Goal: Information Seeking & Learning: Learn about a topic

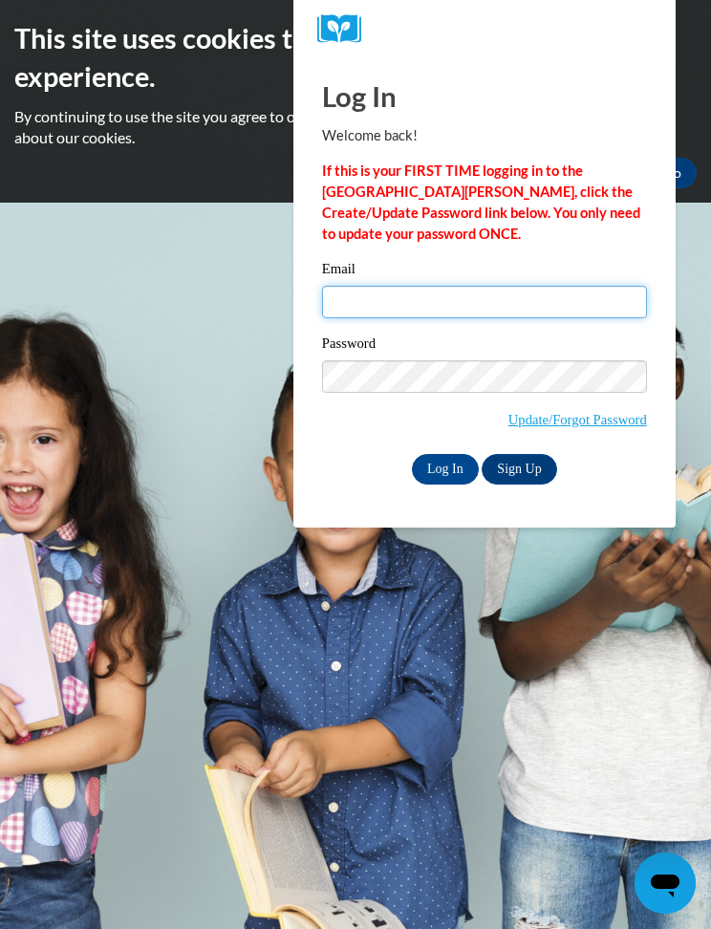
click at [464, 297] on input "Email" at bounding box center [484, 302] width 325 height 33
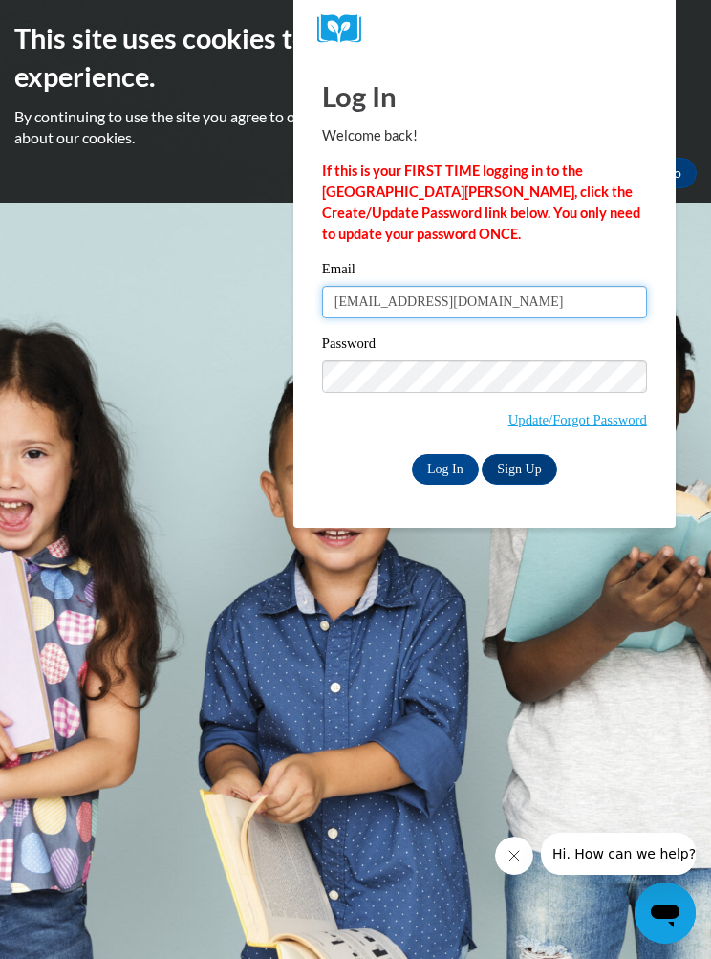
type input "nauger@svdpcatholicschool.org"
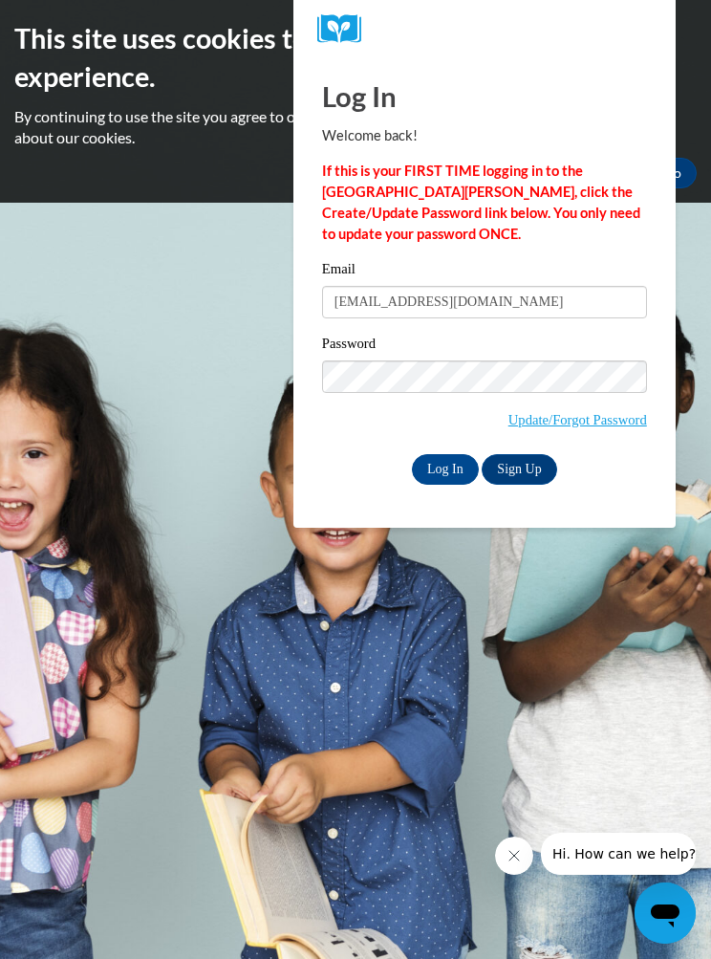
click at [525, 464] on link "Sign Up" at bounding box center [519, 469] width 75 height 31
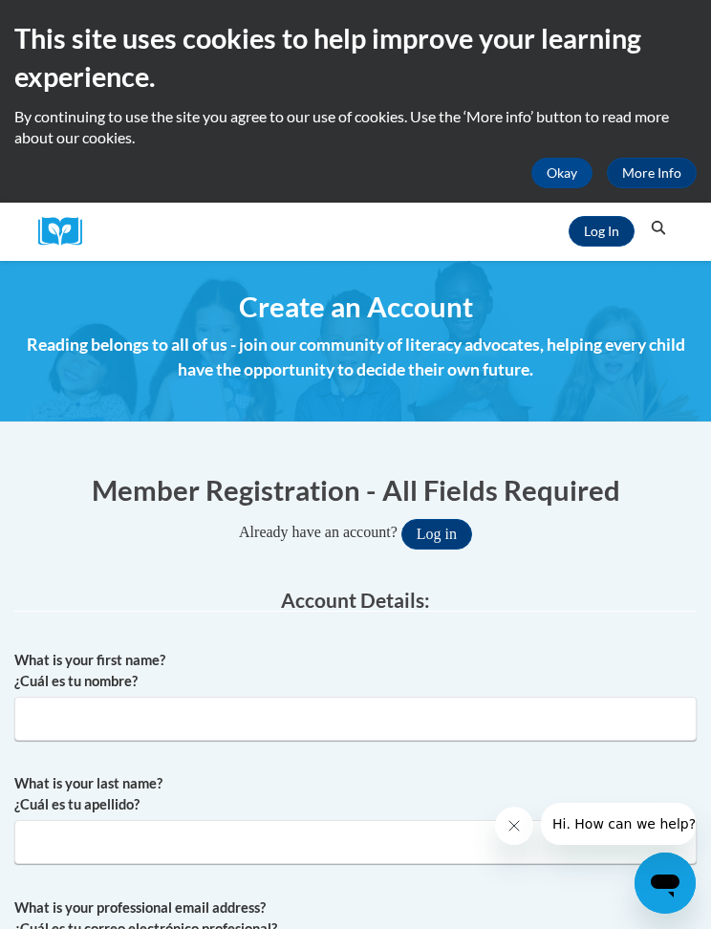
click at [604, 228] on link "Log In" at bounding box center [602, 231] width 66 height 31
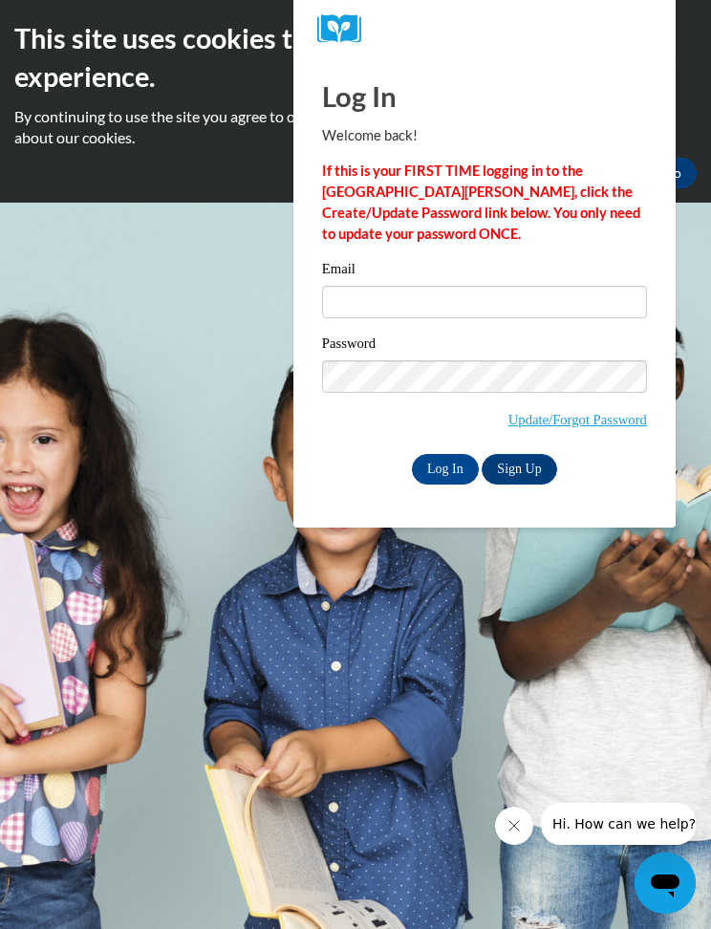
click at [452, 468] on input "Log In" at bounding box center [445, 469] width 67 height 31
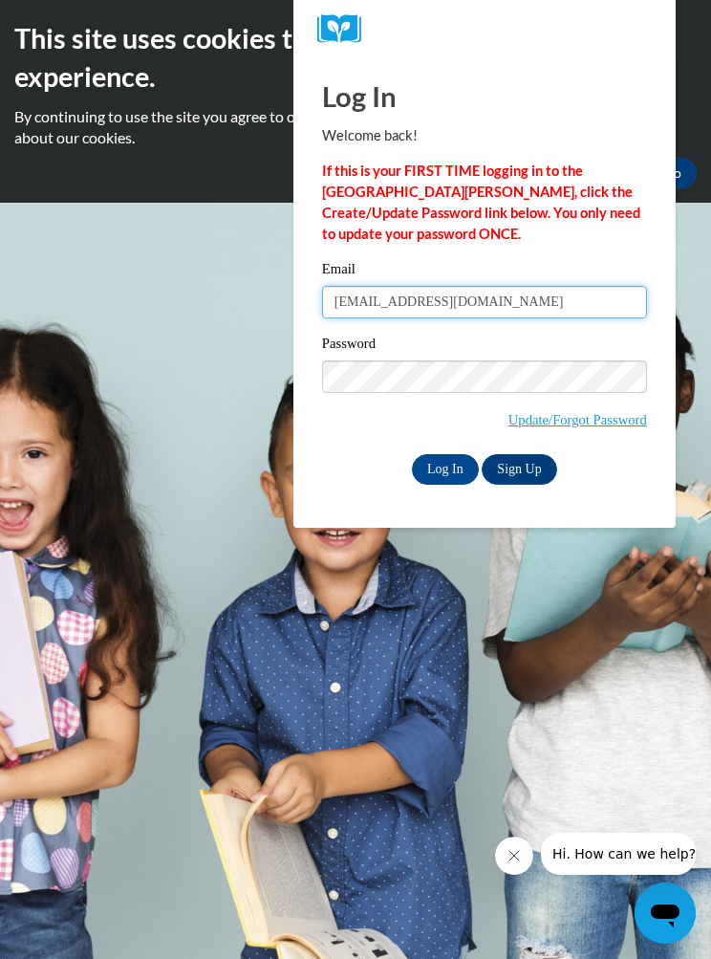
type input "[EMAIL_ADDRESS][DOMAIN_NAME]"
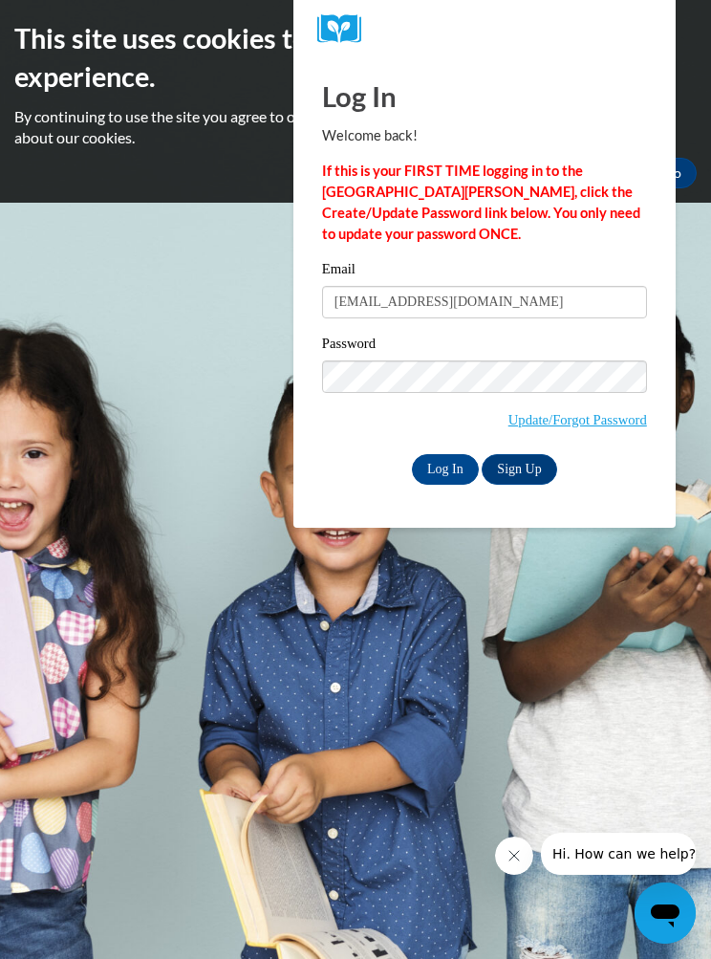
click at [445, 473] on input "Log In" at bounding box center [445, 469] width 67 height 31
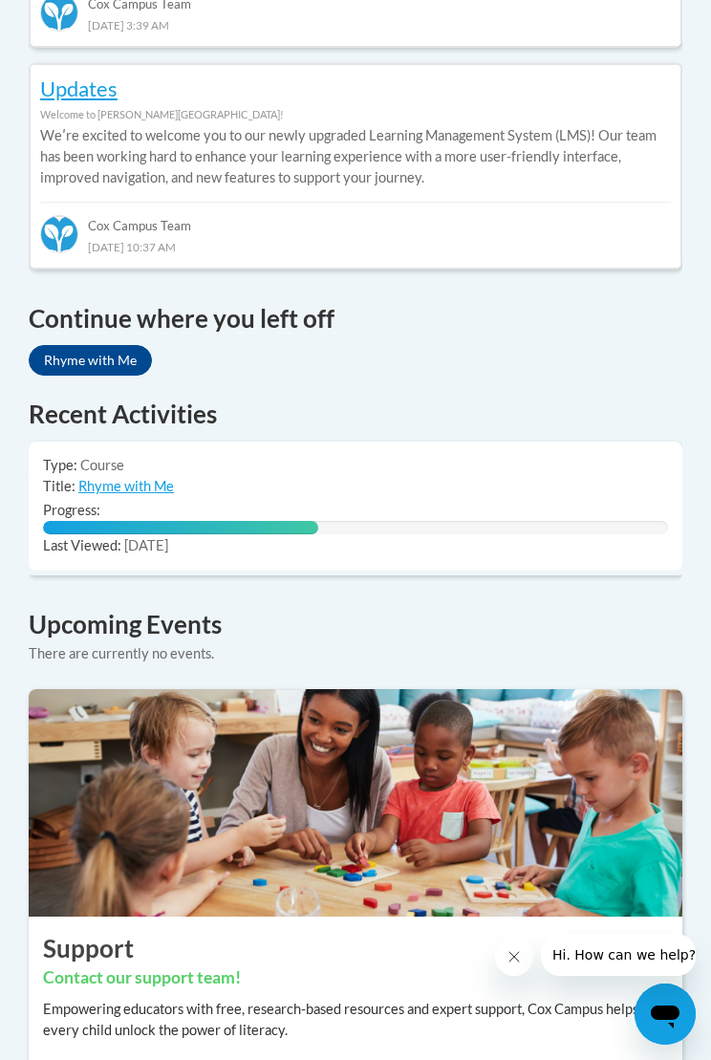
scroll to position [1319, 0]
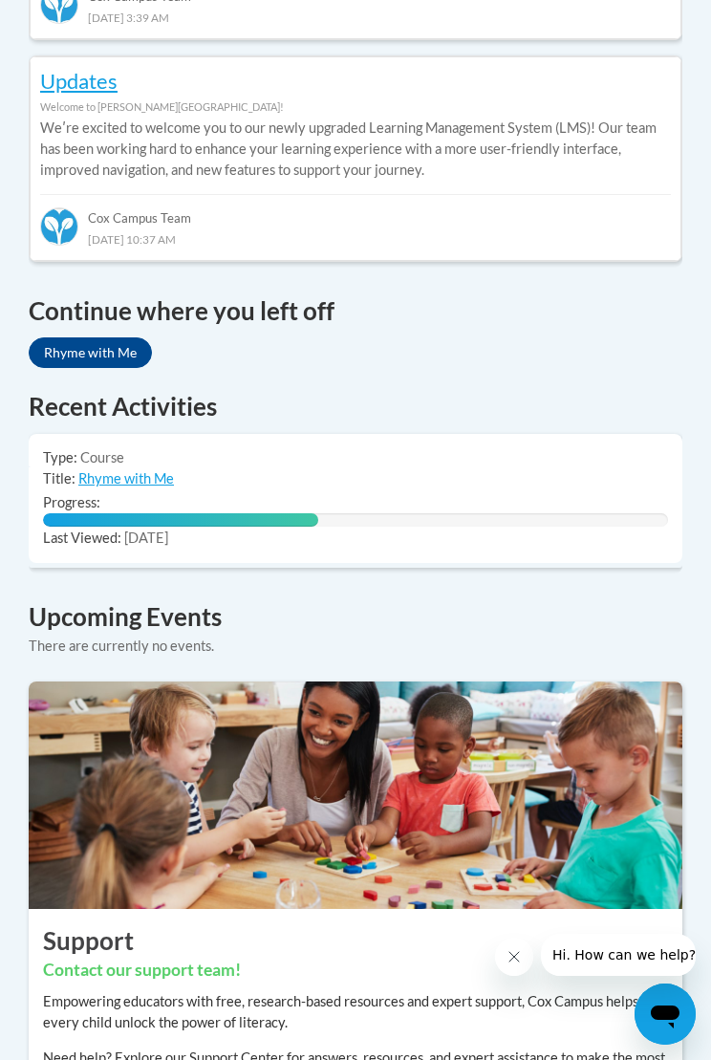
click at [151, 470] on link "Rhyme with Me" at bounding box center [126, 478] width 96 height 16
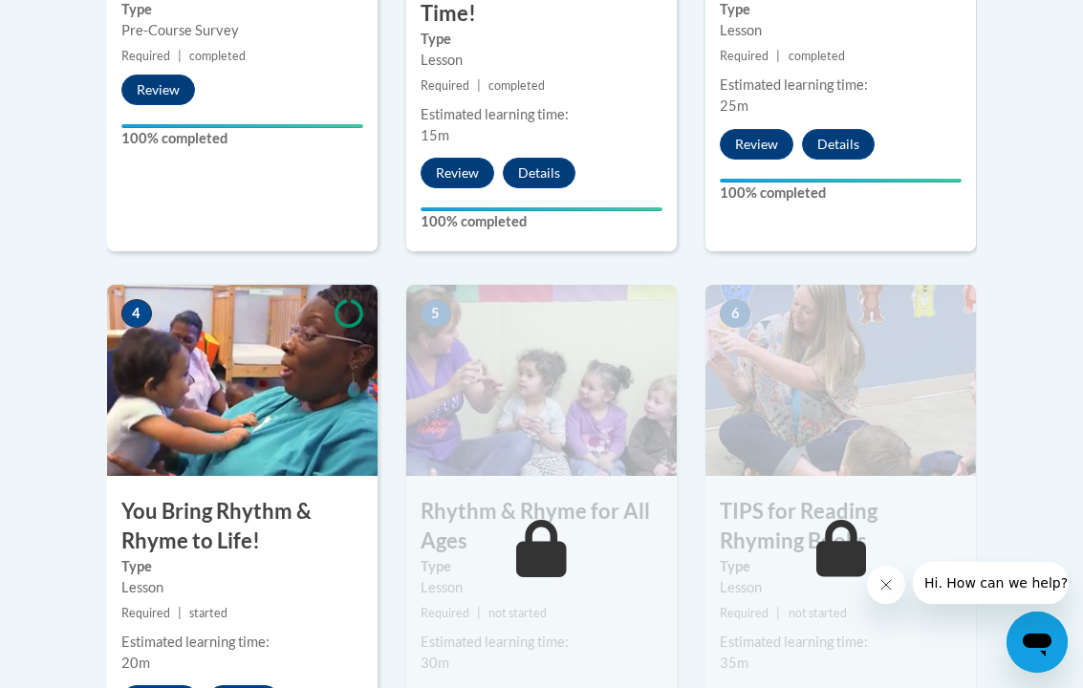
scroll to position [982, 0]
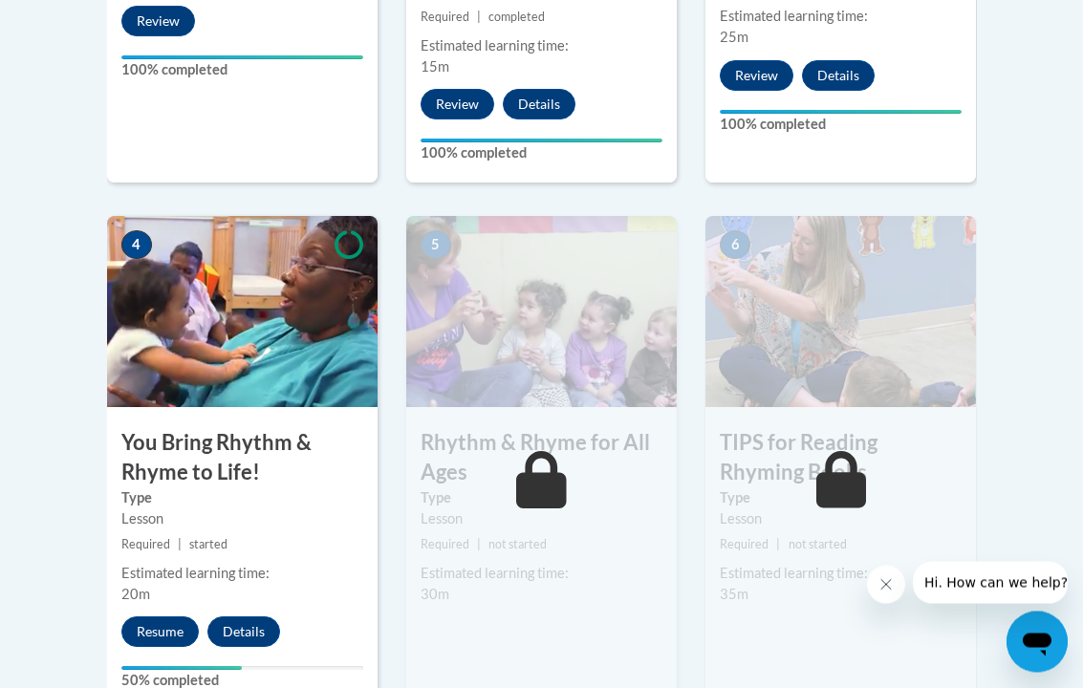
click at [250, 473] on h3 "You Bring Rhythm & Rhyme to Life!" at bounding box center [242, 458] width 271 height 59
click at [163, 630] on button "Resume" at bounding box center [159, 633] width 77 height 31
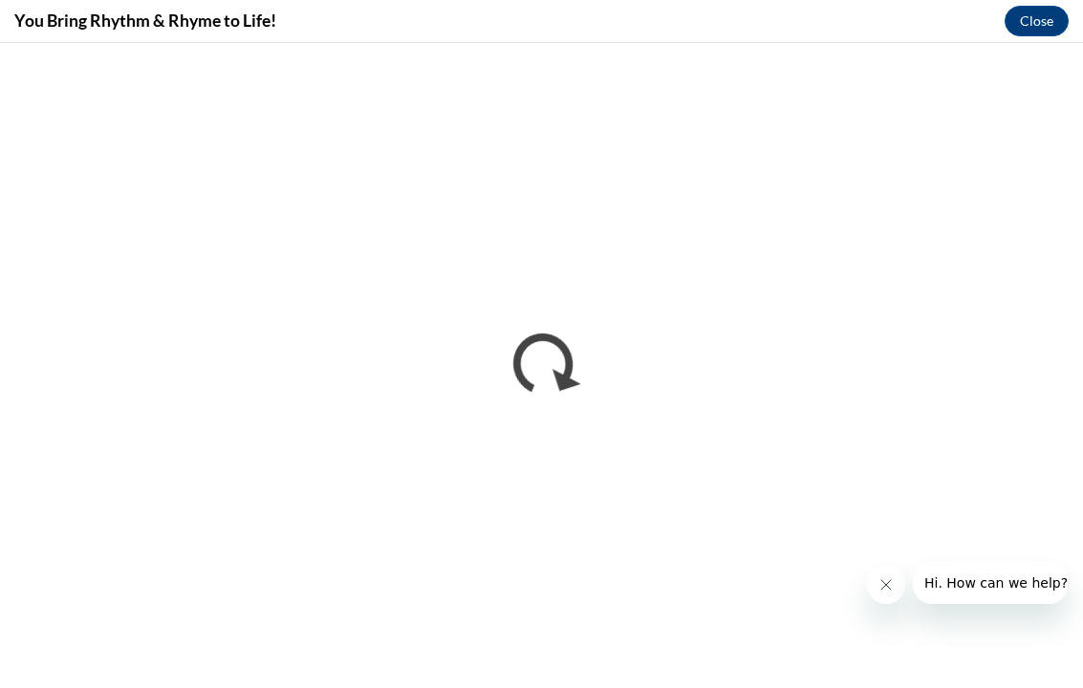
scroll to position [0, 0]
click at [710, 578] on button "Close message from company" at bounding box center [886, 585] width 38 height 38
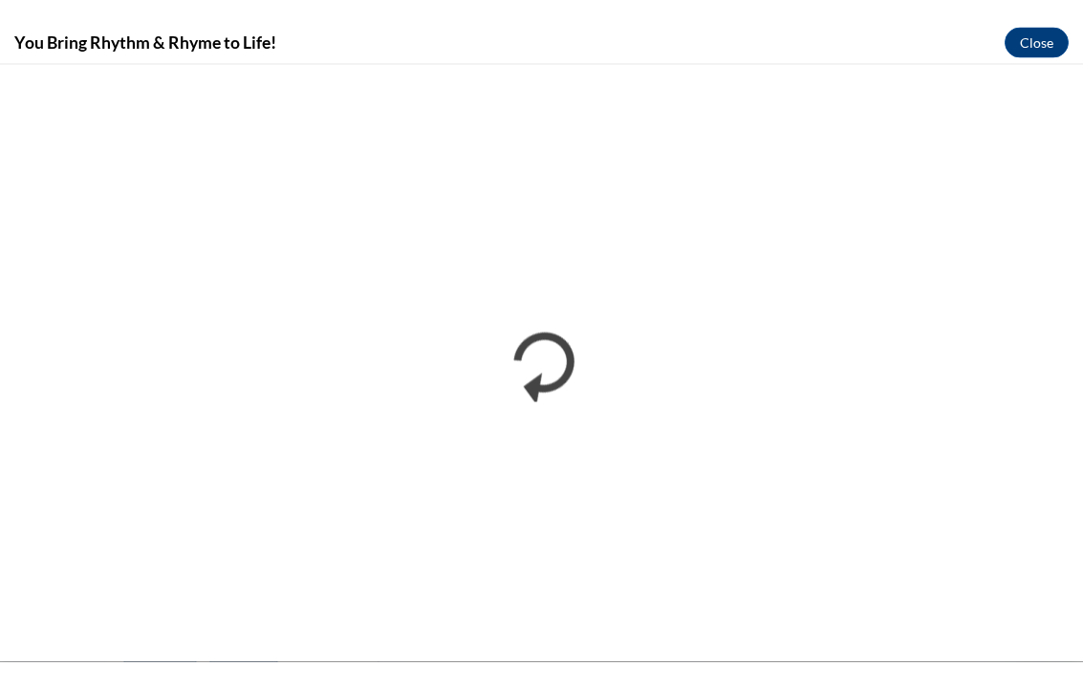
scroll to position [985, 0]
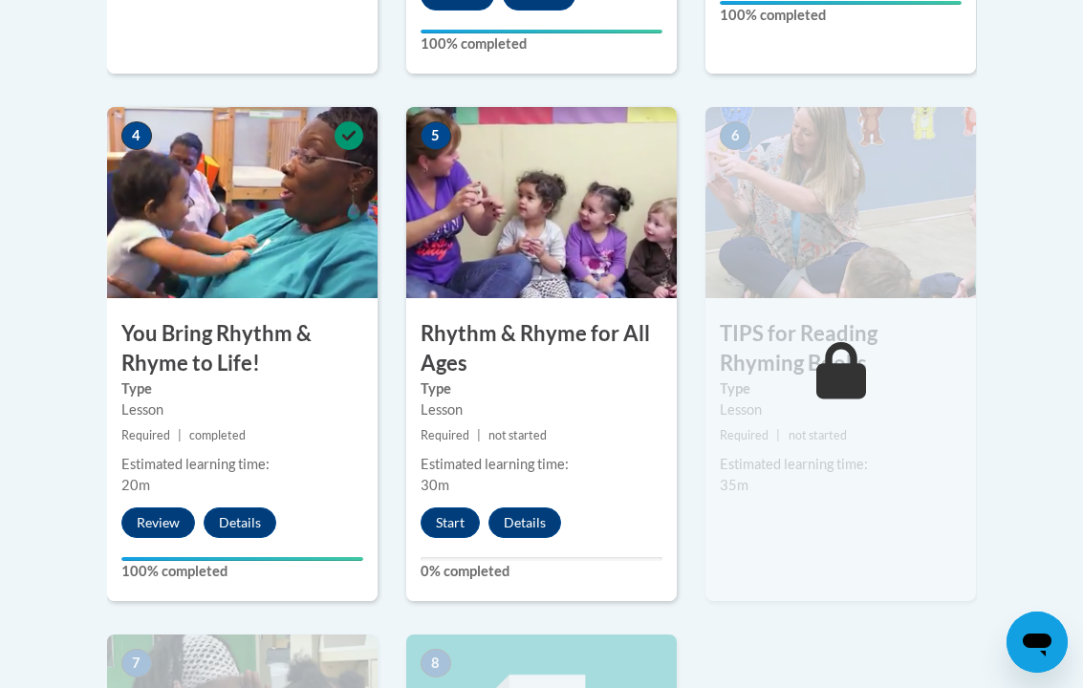
scroll to position [1073, 0]
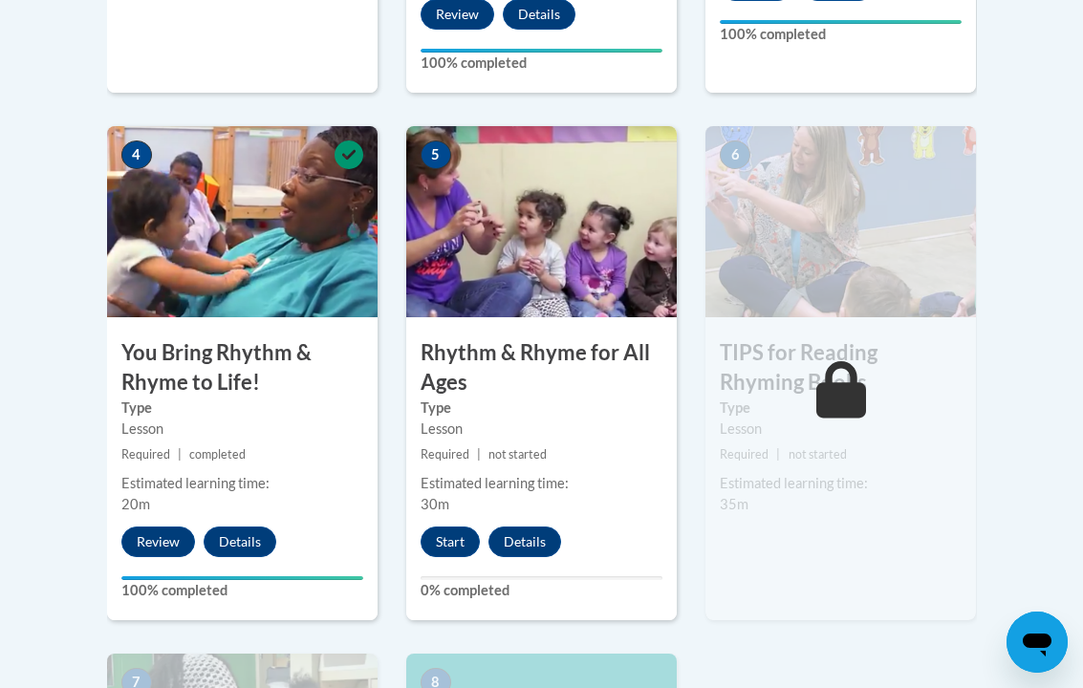
click at [454, 541] on button "Start" at bounding box center [450, 542] width 59 height 31
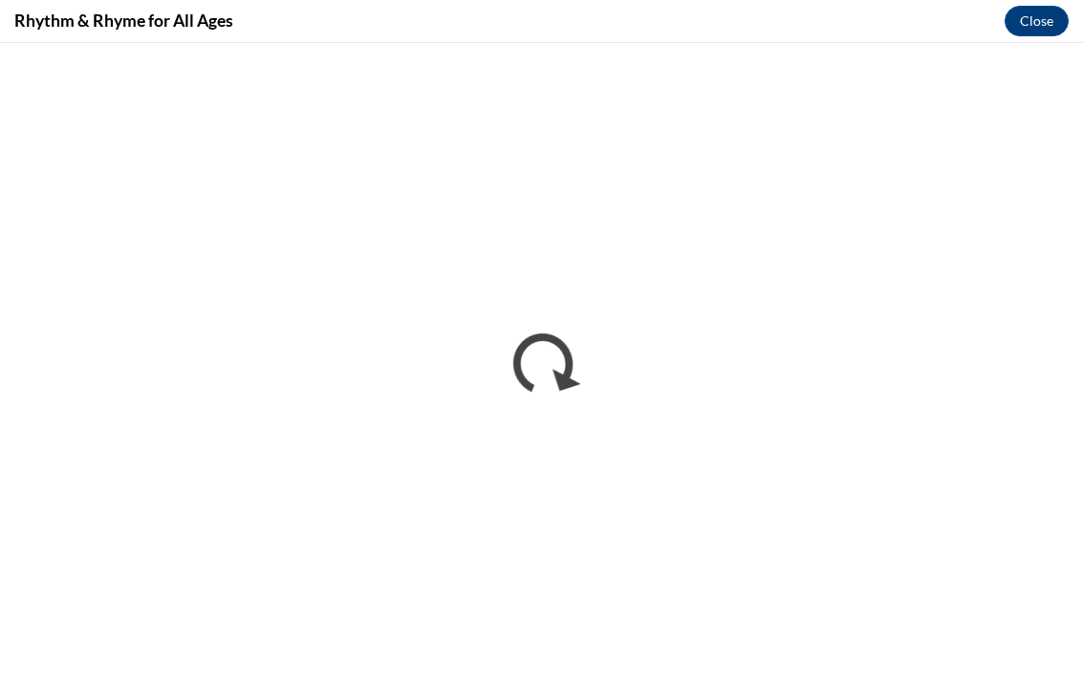
scroll to position [0, 0]
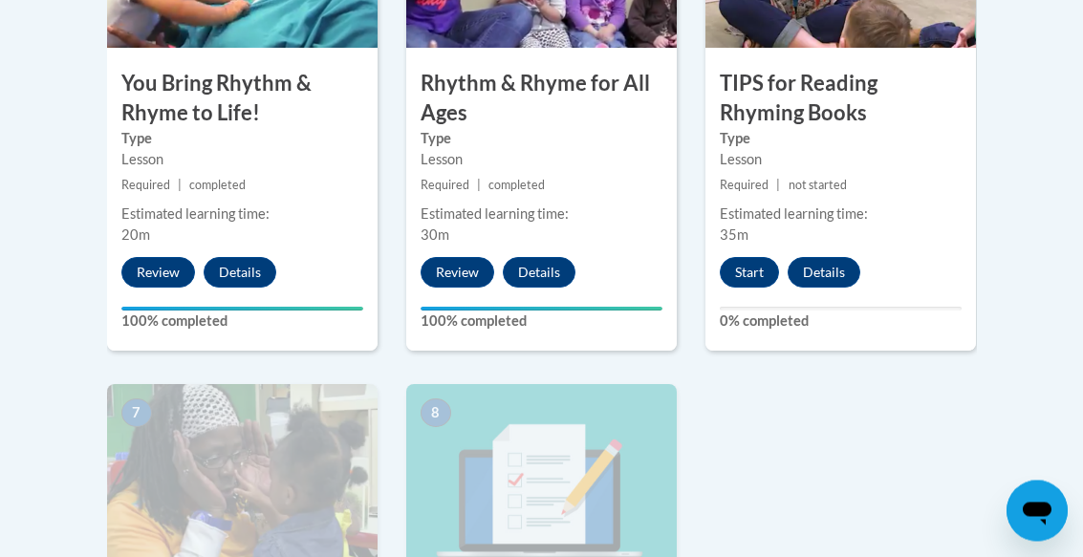
scroll to position [1342, 0]
click at [762, 264] on button "Start" at bounding box center [749, 272] width 59 height 31
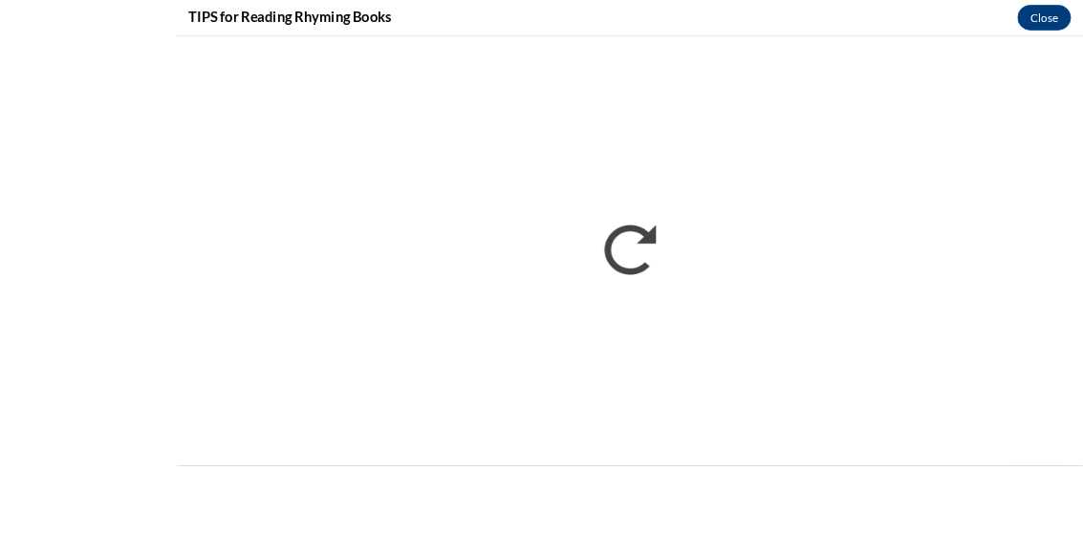
scroll to position [1319, 0]
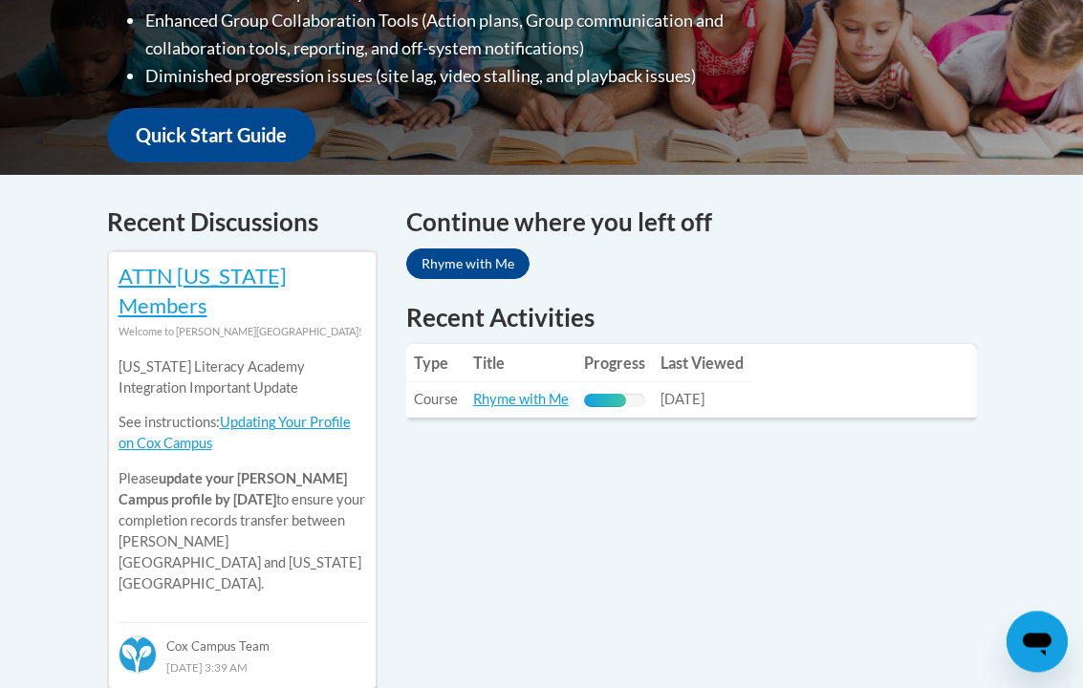
scroll to position [659, 0]
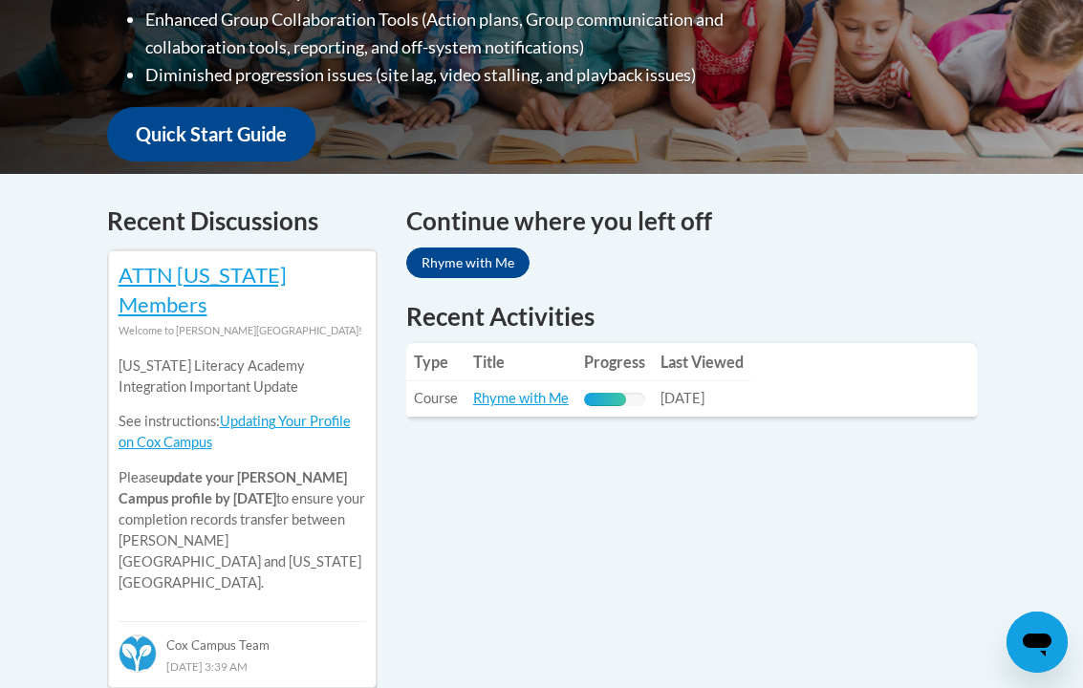
click at [487, 248] on link "Rhyme with Me" at bounding box center [467, 263] width 123 height 31
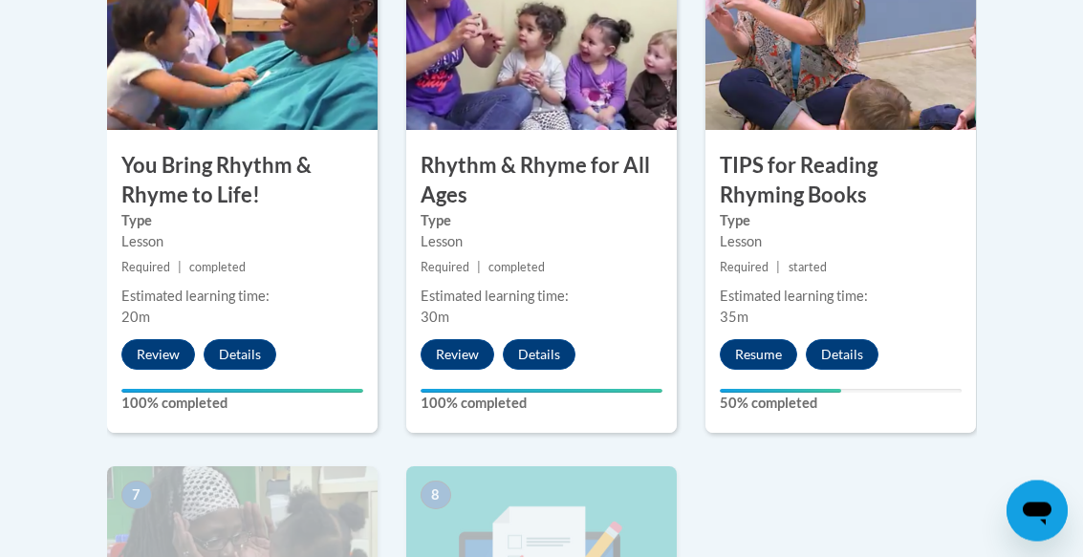
click at [766, 352] on button "Resume" at bounding box center [758, 355] width 77 height 31
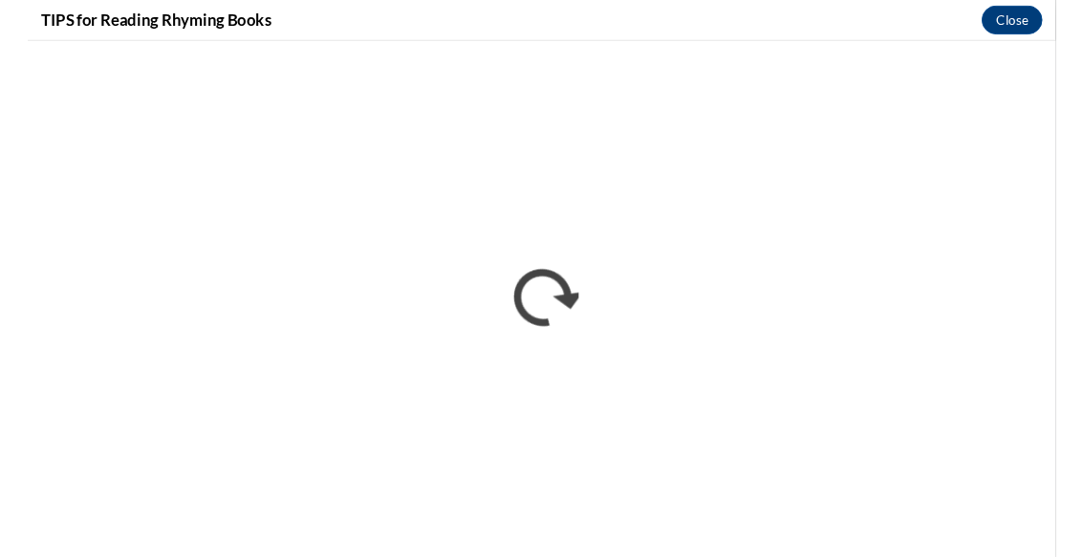
scroll to position [1260, 0]
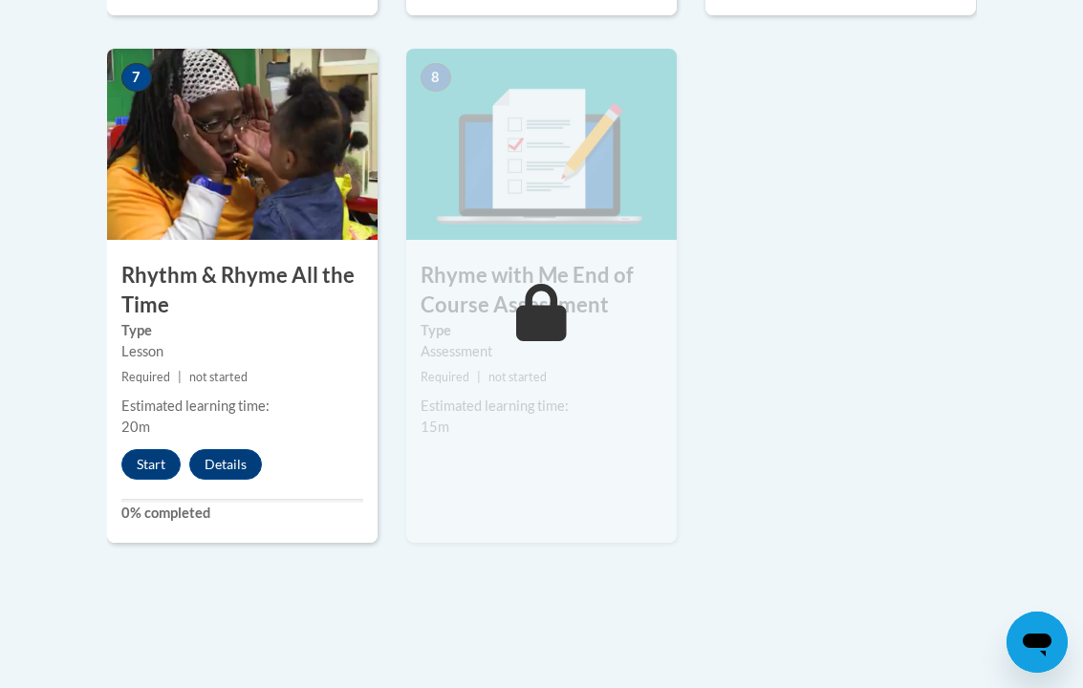
scroll to position [1677, 0]
